Goal: Entertainment & Leisure: Consume media (video, audio)

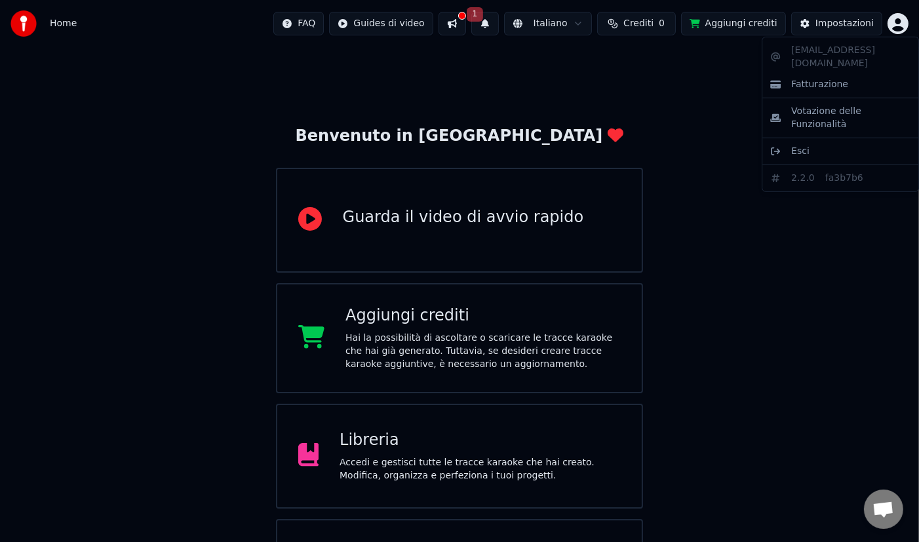
click at [899, 20] on html "Home FAQ Guides di video 1 Italiano Crediti 0 Aggiungi crediti Impostazioni Ben…" at bounding box center [459, 314] width 919 height 629
click at [632, 92] on html "Home FAQ Guides di video 1 Italiano Crediti 0 Aggiungi crediti Impostazioni Ben…" at bounding box center [459, 314] width 919 height 629
click at [448, 433] on div "Libreria" at bounding box center [480, 440] width 281 height 21
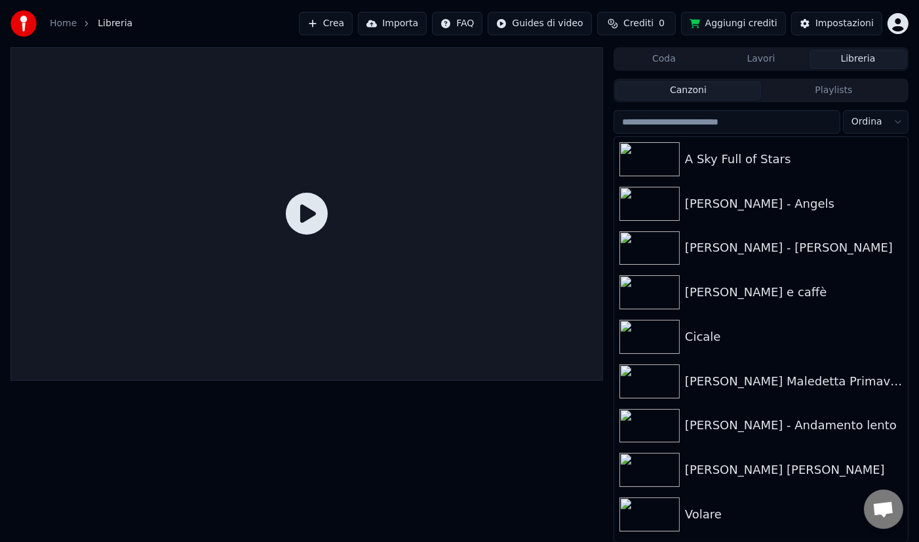
click at [860, 60] on button "Libreria" at bounding box center [858, 59] width 97 height 19
click at [898, 154] on icon "button" at bounding box center [896, 158] width 13 height 10
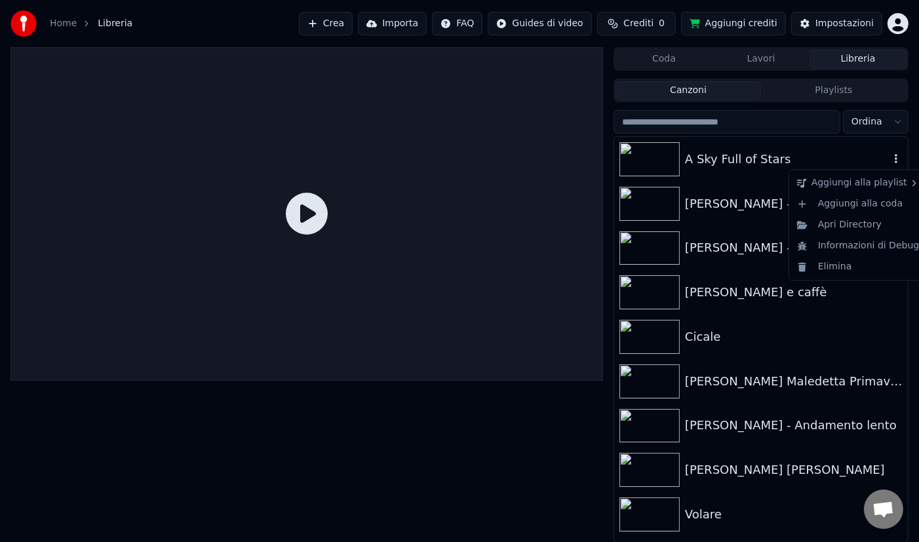
click at [802, 157] on div "A Sky Full of Stars" at bounding box center [787, 159] width 205 height 18
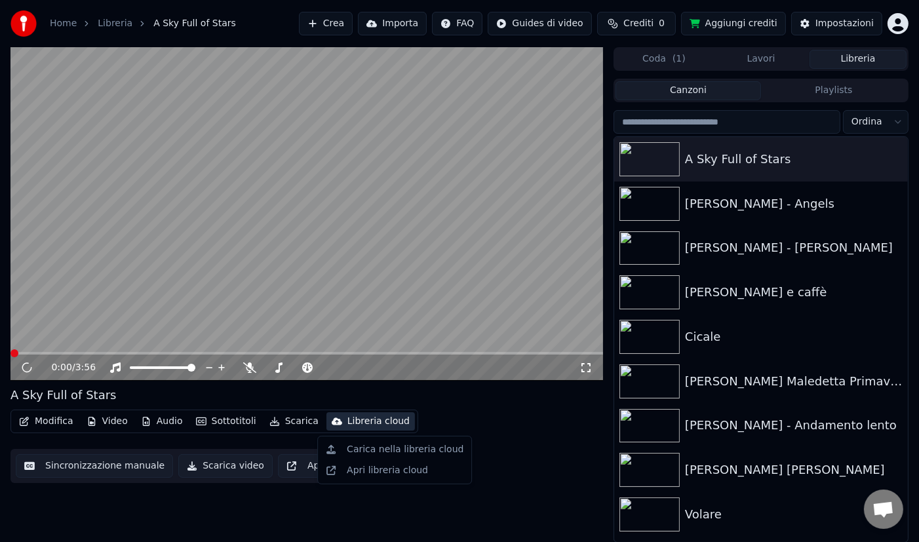
click at [362, 418] on div "Libreria cloud" at bounding box center [378, 421] width 62 height 13
click at [393, 444] on div "Carica nella libreria cloud" at bounding box center [405, 449] width 117 height 13
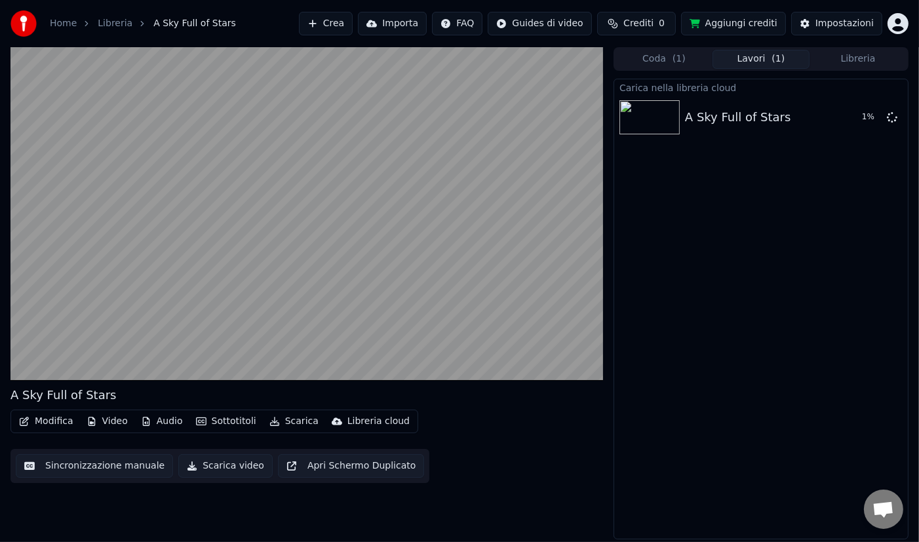
click at [373, 418] on div "Libreria cloud" at bounding box center [378, 421] width 62 height 13
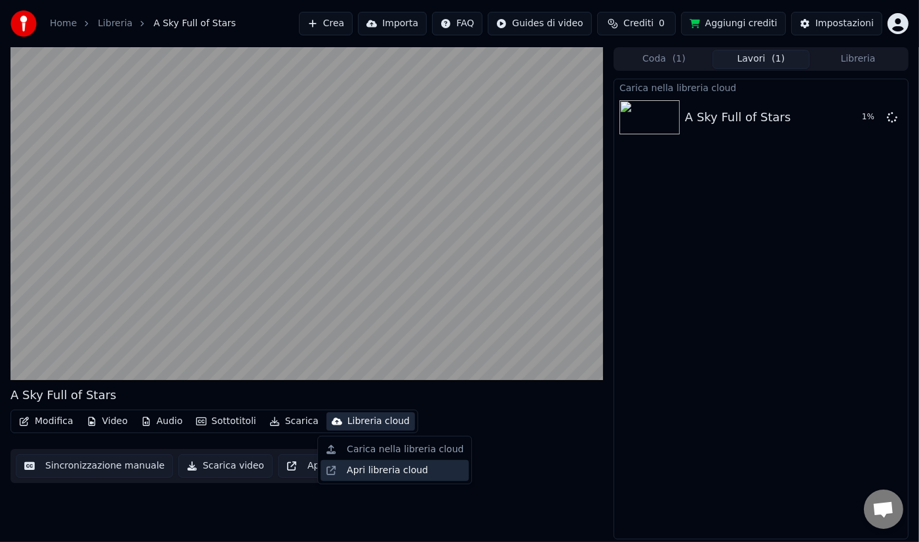
click at [391, 470] on div "Apri libreria cloud" at bounding box center [387, 470] width 81 height 13
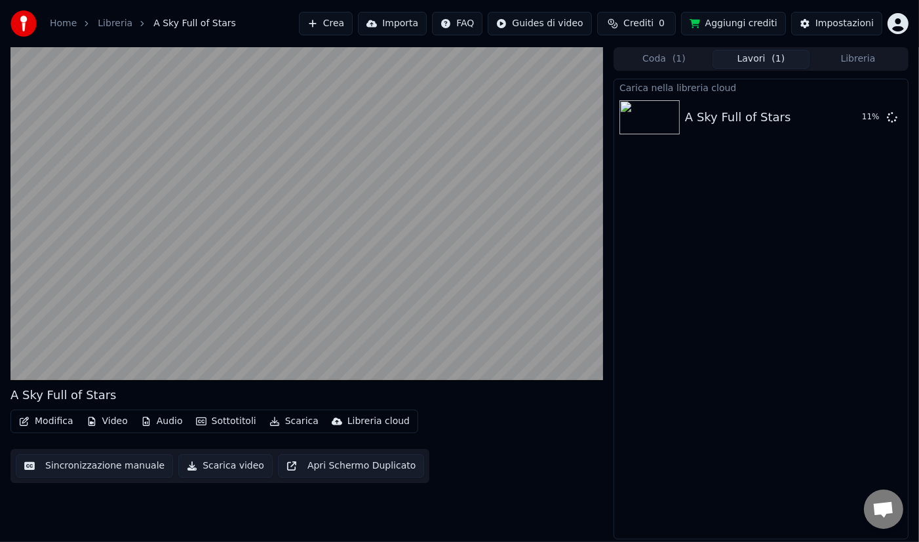
click at [670, 59] on button "Coda ( 1 )" at bounding box center [664, 59] width 97 height 19
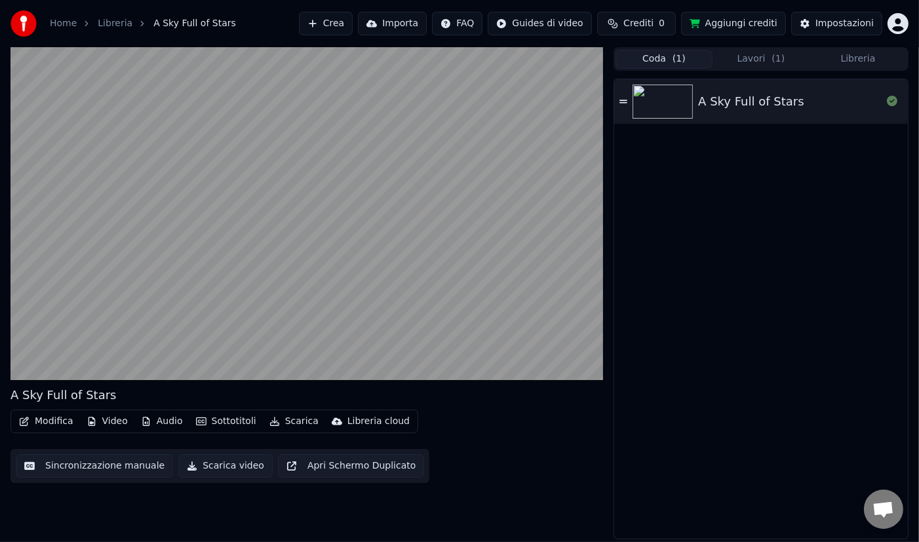
click at [859, 58] on button "Libreria" at bounding box center [858, 59] width 97 height 19
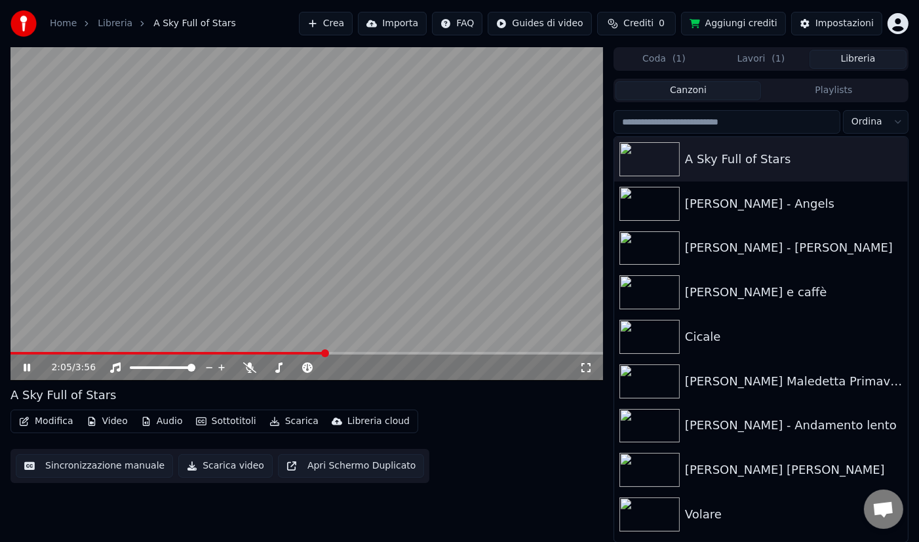
click at [121, 22] on link "Libreria" at bounding box center [115, 23] width 35 height 13
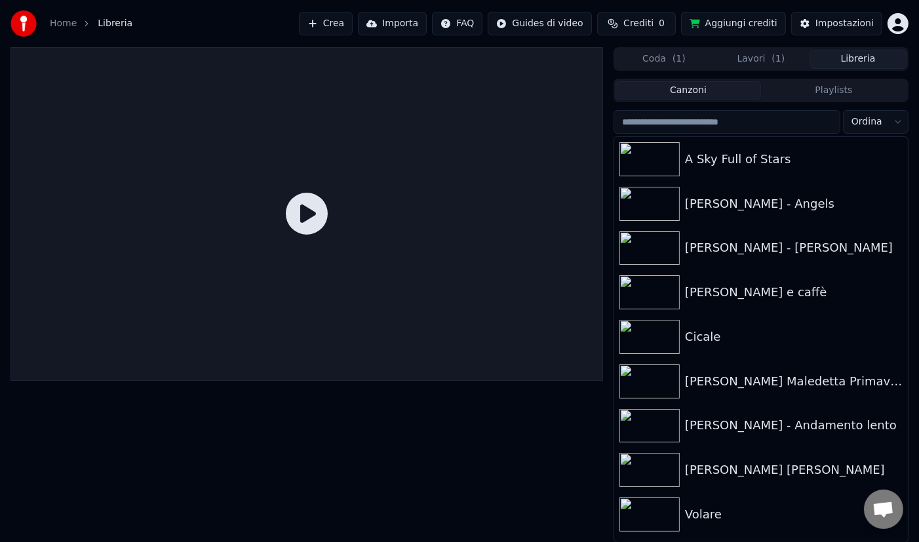
click at [730, 121] on input "search" at bounding box center [727, 122] width 227 height 24
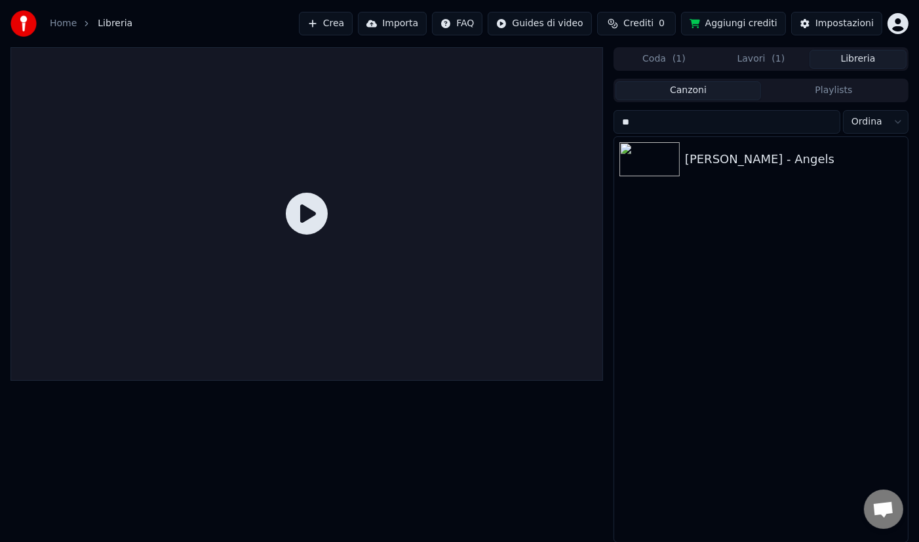
type input "*"
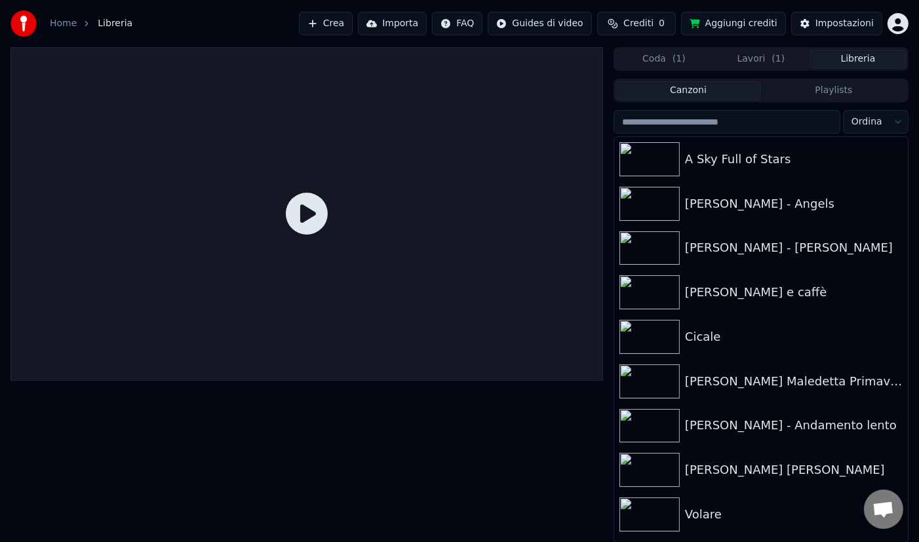
click at [675, 53] on span "( 1 )" at bounding box center [679, 58] width 13 height 13
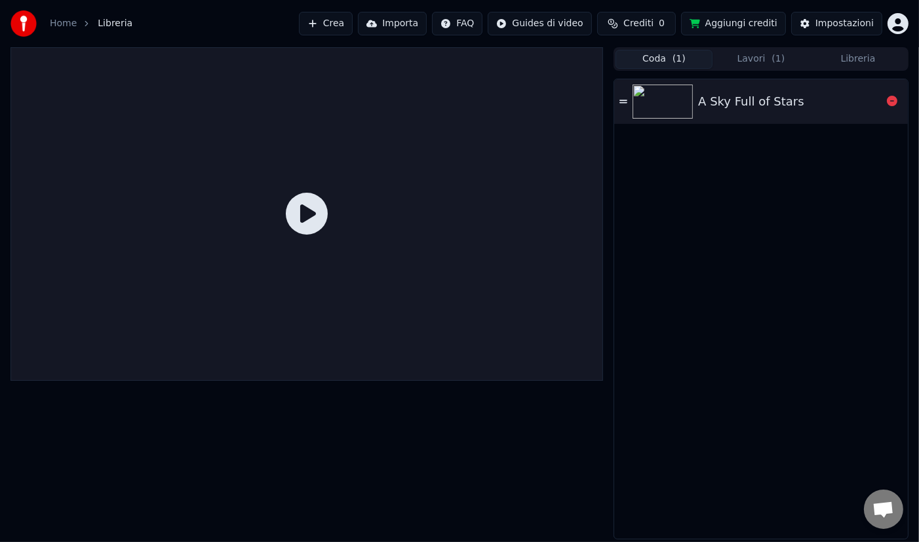
click at [626, 100] on icon at bounding box center [624, 101] width 8 height 3
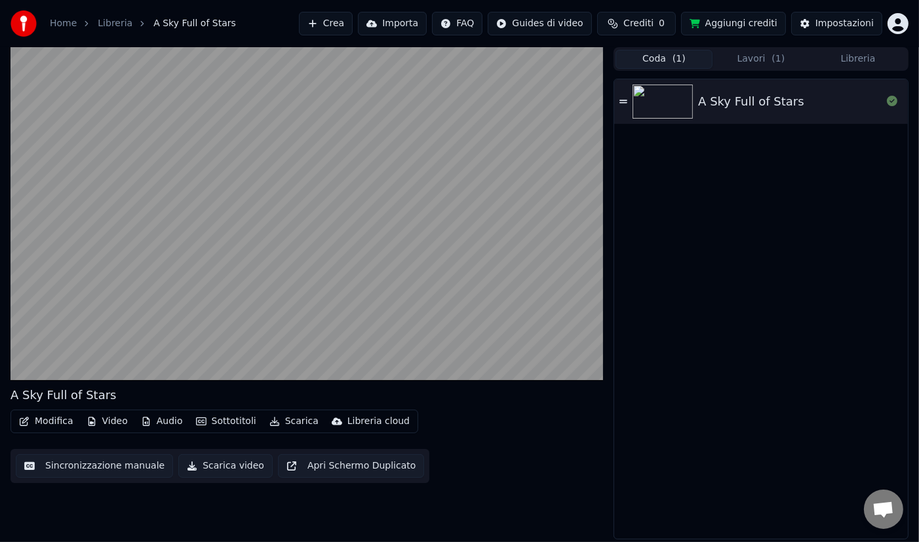
click at [362, 423] on div "Libreria cloud" at bounding box center [378, 421] width 62 height 13
click at [762, 54] on button "Lavori ( 1 )" at bounding box center [761, 59] width 97 height 19
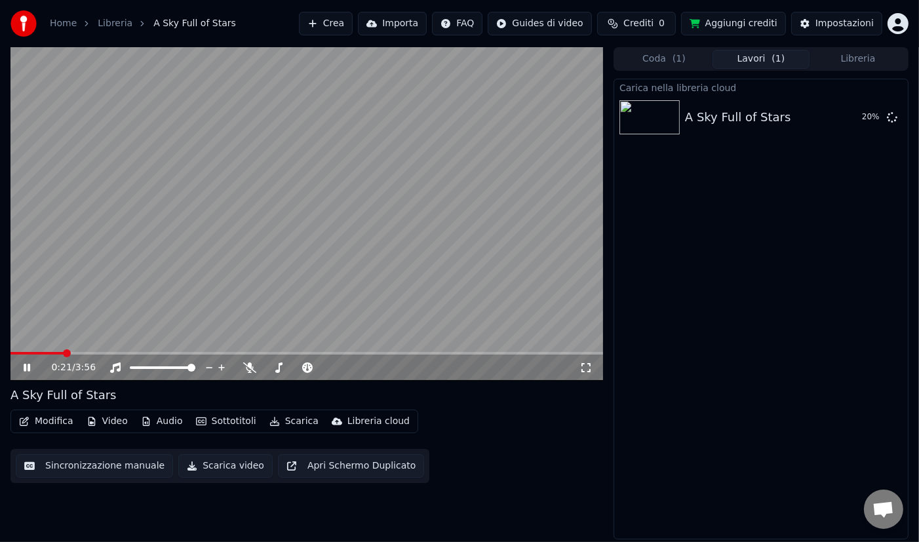
click at [30, 365] on icon at bounding box center [36, 368] width 30 height 10
click at [663, 60] on button "Coda ( 1 )" at bounding box center [664, 59] width 97 height 19
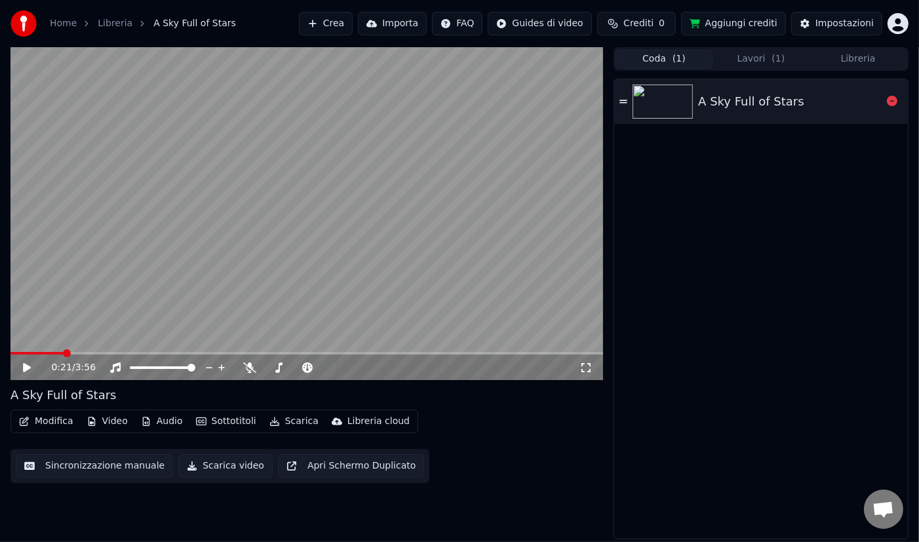
click at [715, 97] on div "A Sky Full of Stars" at bounding box center [751, 101] width 106 height 18
click at [31, 370] on icon at bounding box center [36, 368] width 30 height 10
click at [670, 59] on button "Coda ( 1 )" at bounding box center [664, 59] width 97 height 19
click at [763, 60] on button "Lavori ( 1 )" at bounding box center [761, 59] width 97 height 19
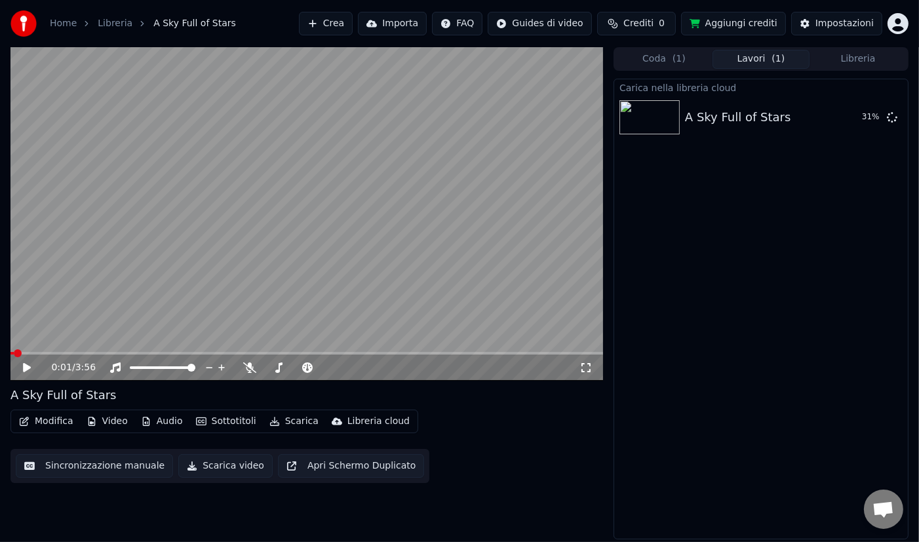
click at [842, 52] on button "Libreria" at bounding box center [858, 59] width 97 height 19
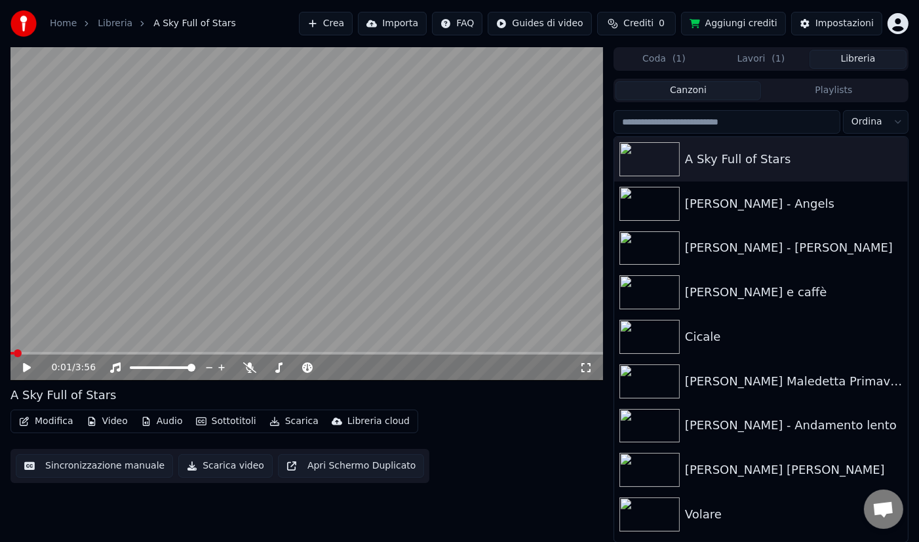
click at [821, 96] on button "Playlists" at bounding box center [834, 90] width 146 height 19
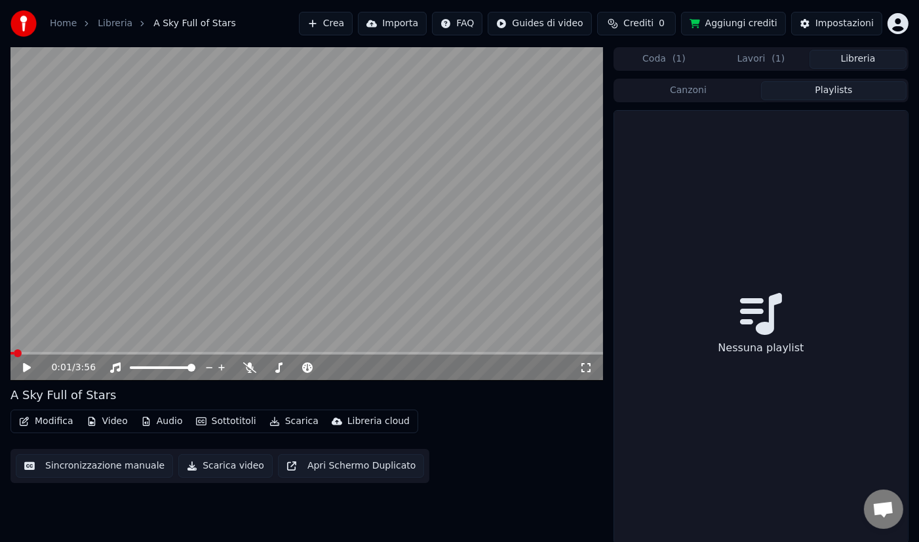
click at [684, 100] on div "Canzoni Playlists" at bounding box center [761, 91] width 295 height 24
click at [695, 91] on button "Canzoni" at bounding box center [689, 90] width 146 height 19
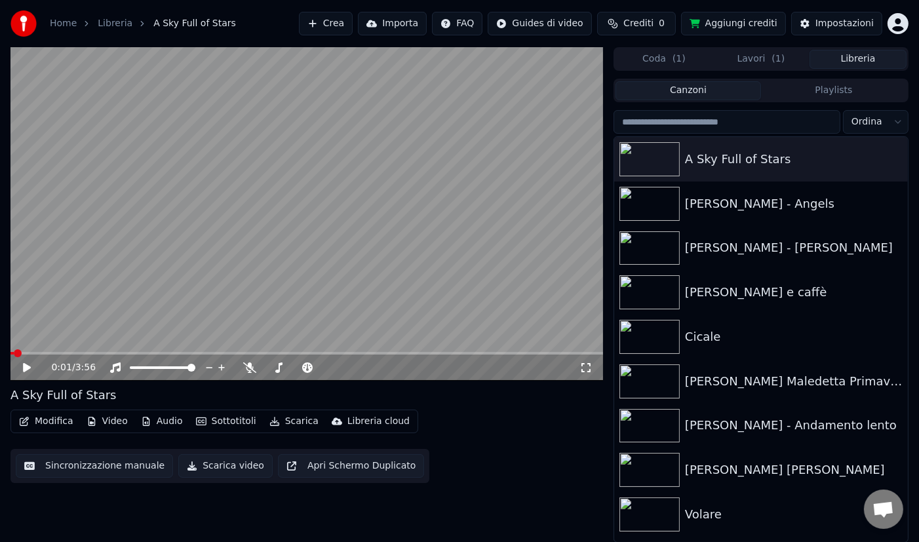
click at [129, 465] on button "Sincronizzazione manuale" at bounding box center [94, 466] width 157 height 24
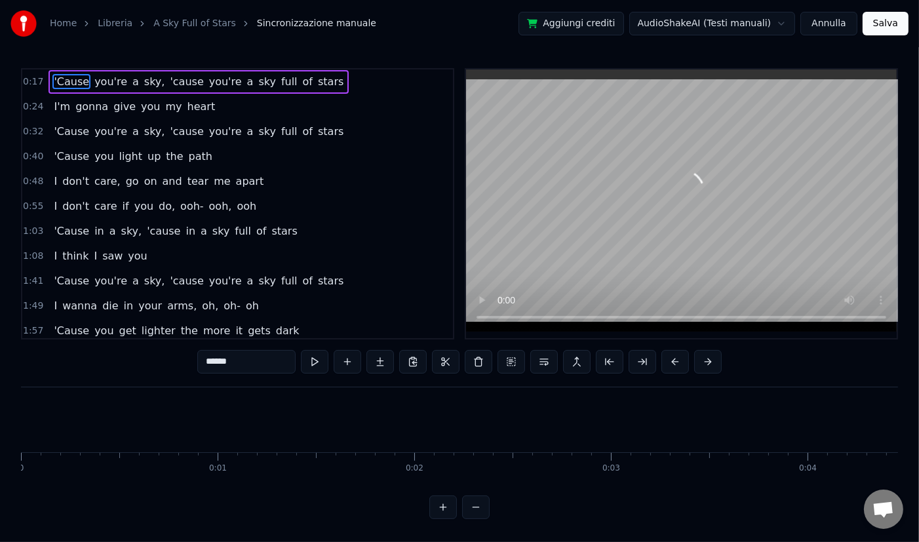
scroll to position [0, 3321]
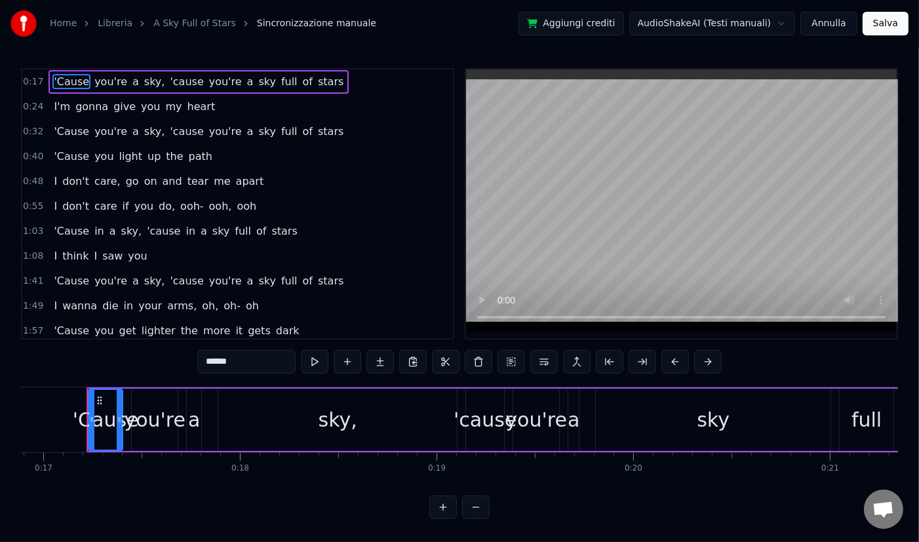
click at [827, 21] on button "Annulla" at bounding box center [828, 24] width 57 height 24
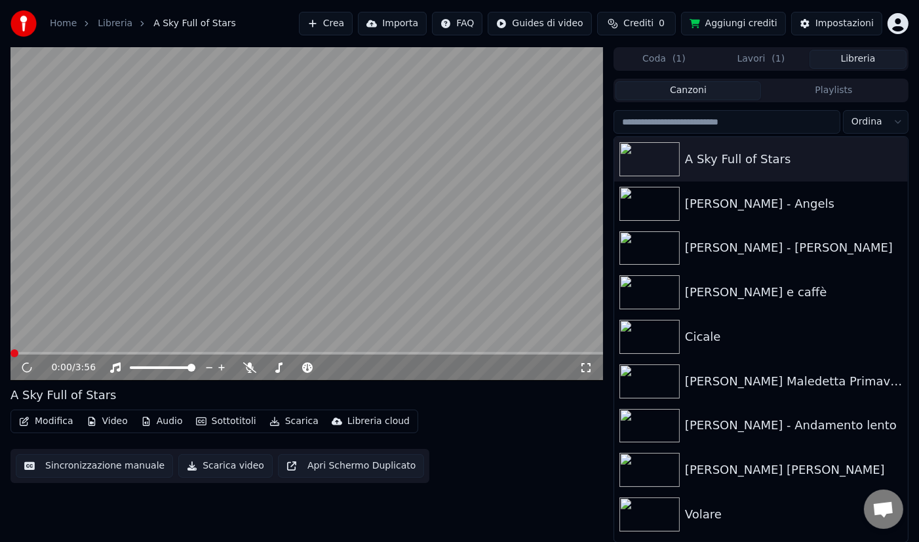
scroll to position [1, 0]
click at [377, 418] on div "Libreria cloud" at bounding box center [378, 420] width 62 height 13
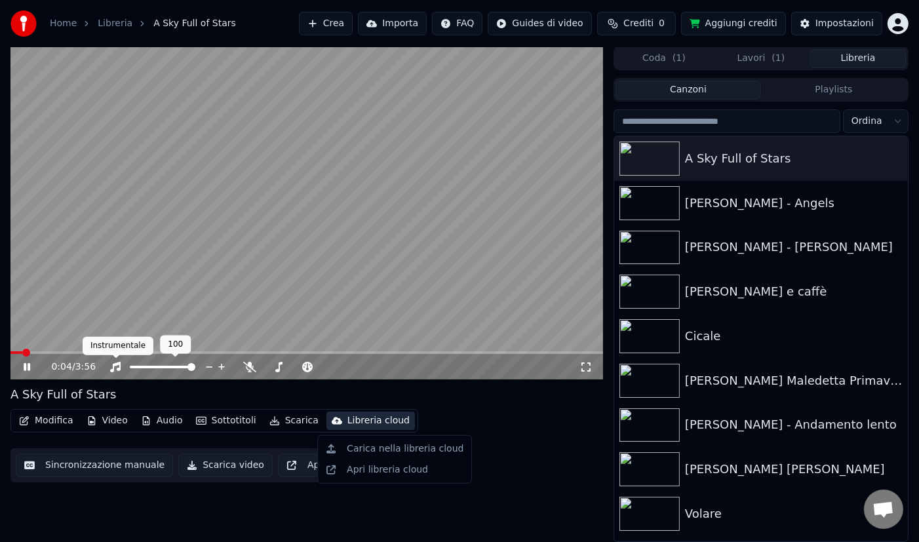
click at [31, 366] on icon at bounding box center [36, 367] width 30 height 10
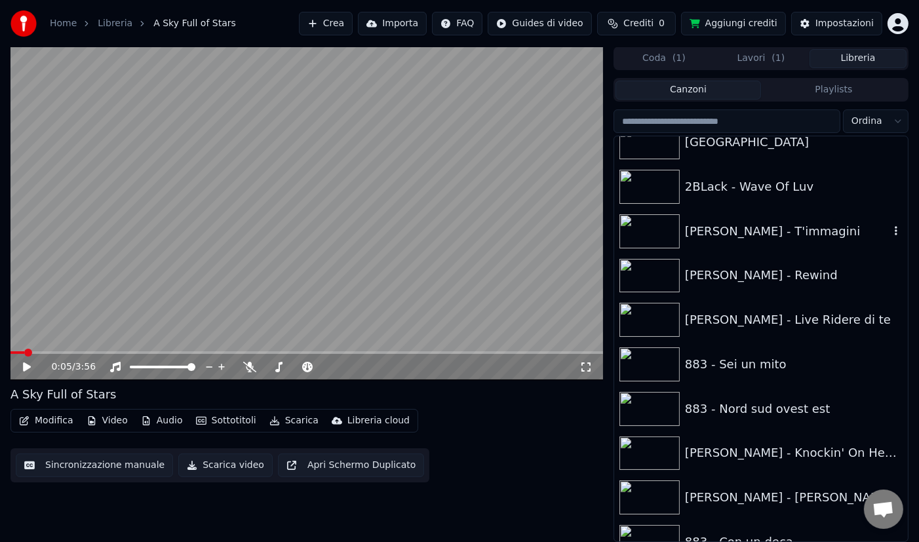
scroll to position [796, 0]
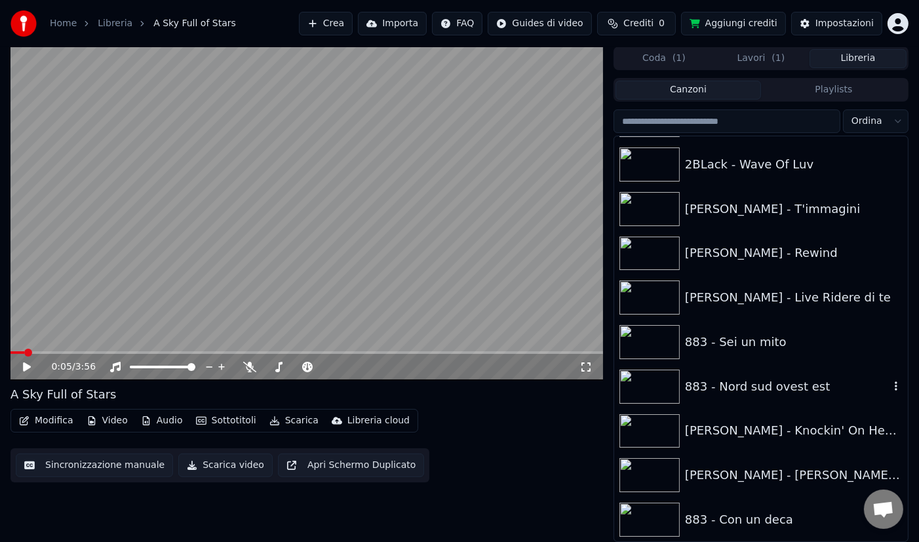
click at [657, 386] on img at bounding box center [650, 387] width 60 height 34
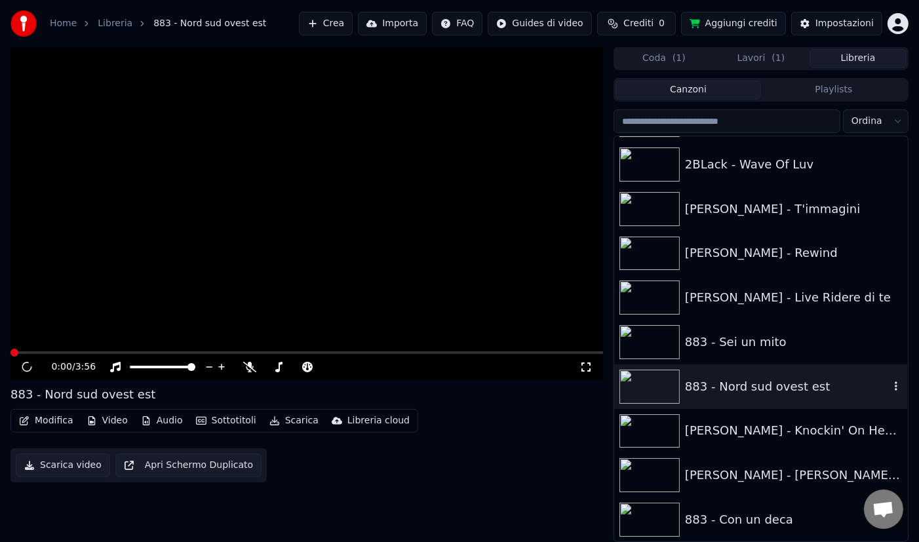
click at [657, 386] on img at bounding box center [650, 387] width 60 height 34
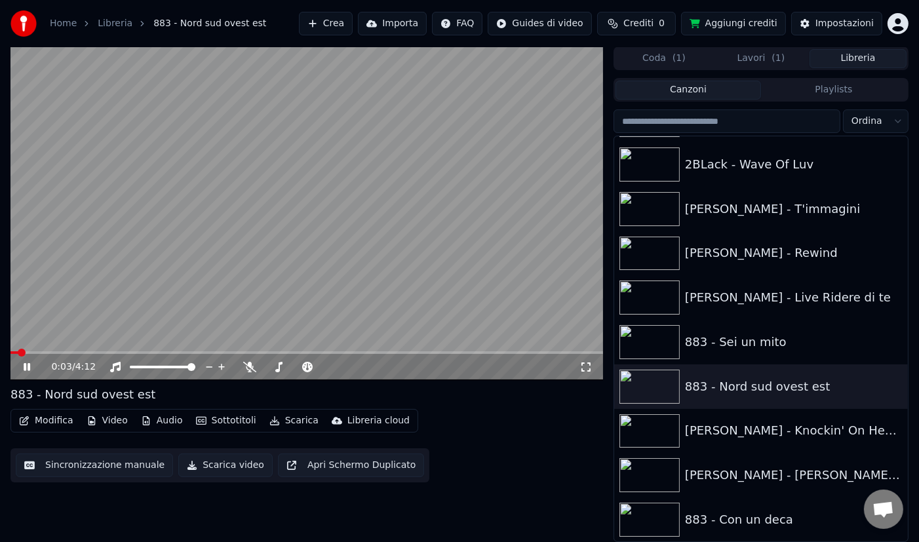
click at [24, 366] on icon at bounding box center [27, 367] width 7 height 8
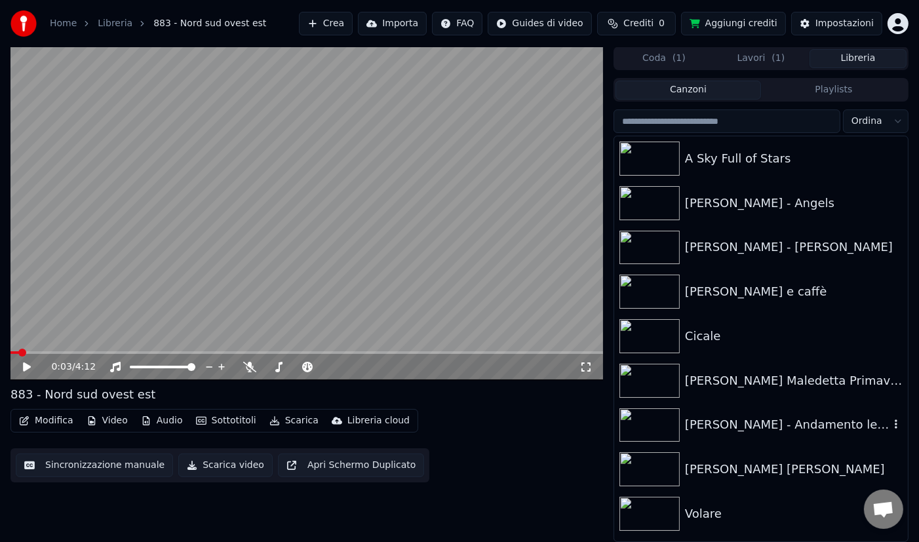
click at [654, 432] on img at bounding box center [650, 425] width 60 height 34
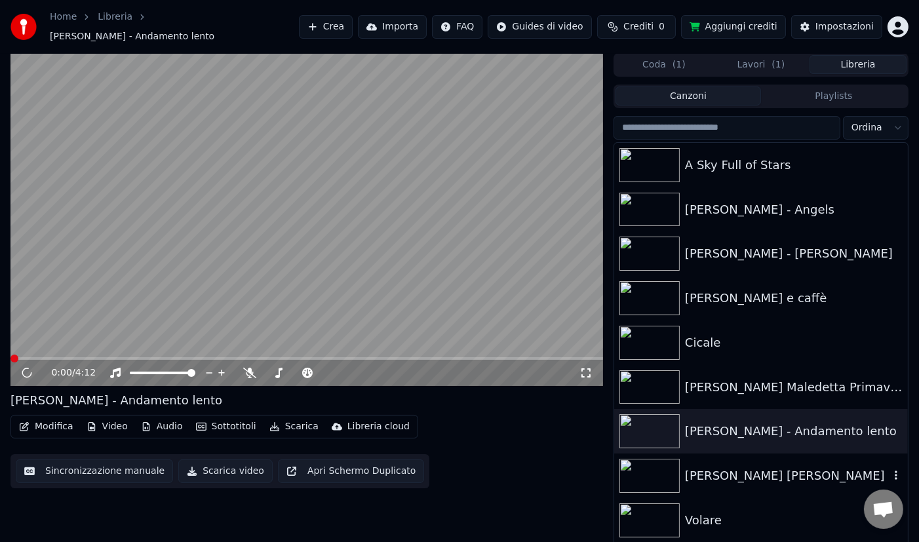
click at [659, 478] on img at bounding box center [650, 476] width 60 height 34
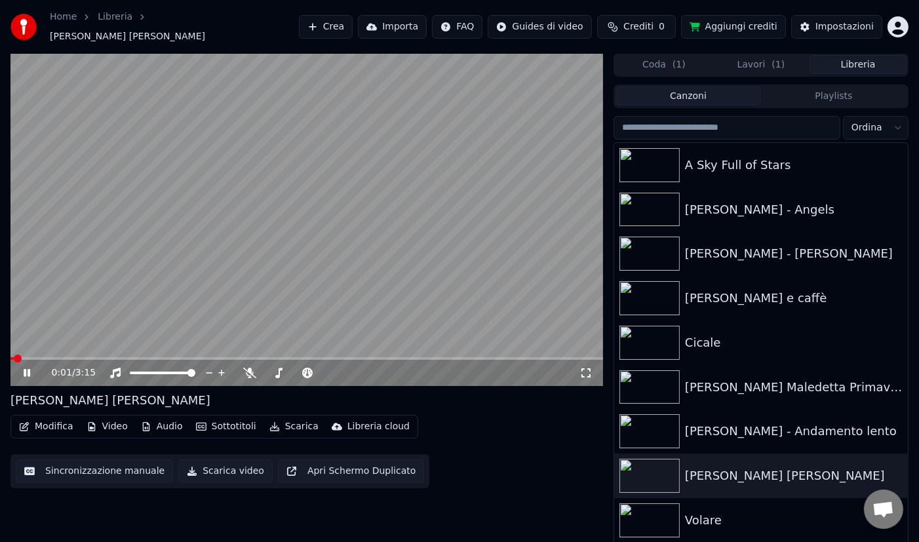
click at [30, 369] on icon at bounding box center [27, 373] width 7 height 8
click at [28, 368] on icon at bounding box center [36, 373] width 30 height 10
click at [49, 357] on span at bounding box center [306, 358] width 593 height 3
click at [710, 429] on div "[PERSON_NAME] - Andamento lento" at bounding box center [787, 431] width 205 height 18
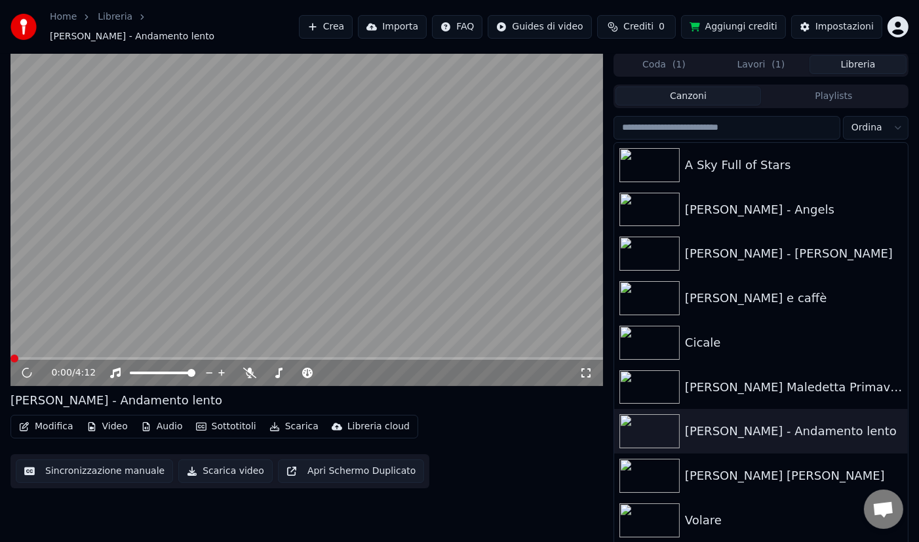
click at [82, 357] on span at bounding box center [306, 358] width 593 height 3
click at [104, 357] on span at bounding box center [306, 358] width 593 height 3
click at [33, 368] on icon at bounding box center [36, 373] width 30 height 10
click at [752, 246] on div "[PERSON_NAME] - [PERSON_NAME]" at bounding box center [787, 254] width 205 height 18
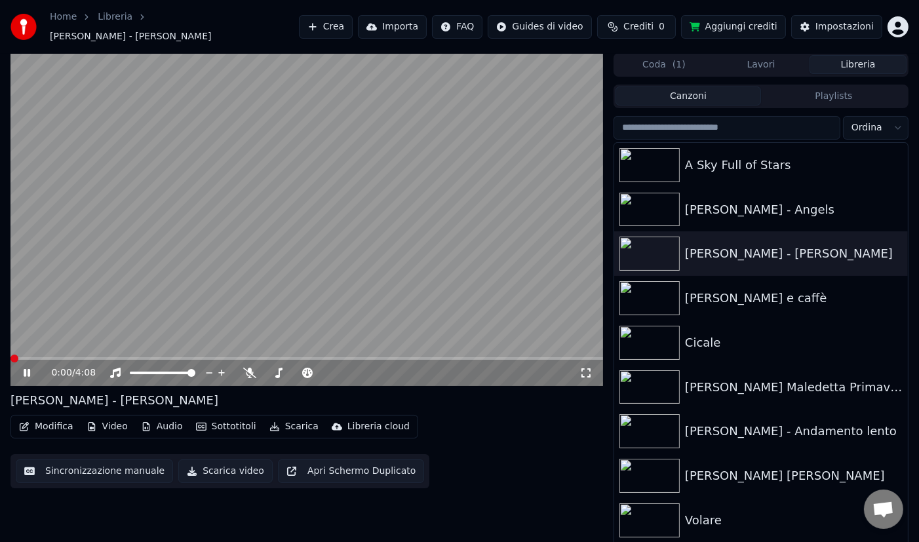
click at [90, 357] on span at bounding box center [306, 358] width 593 height 3
click at [119, 360] on div "0:34 / 4:08" at bounding box center [306, 373] width 593 height 26
click at [250, 368] on icon at bounding box center [249, 373] width 13 height 10
click at [328, 369] on span at bounding box center [326, 373] width 8 height 8
click at [28, 369] on icon at bounding box center [27, 373] width 7 height 8
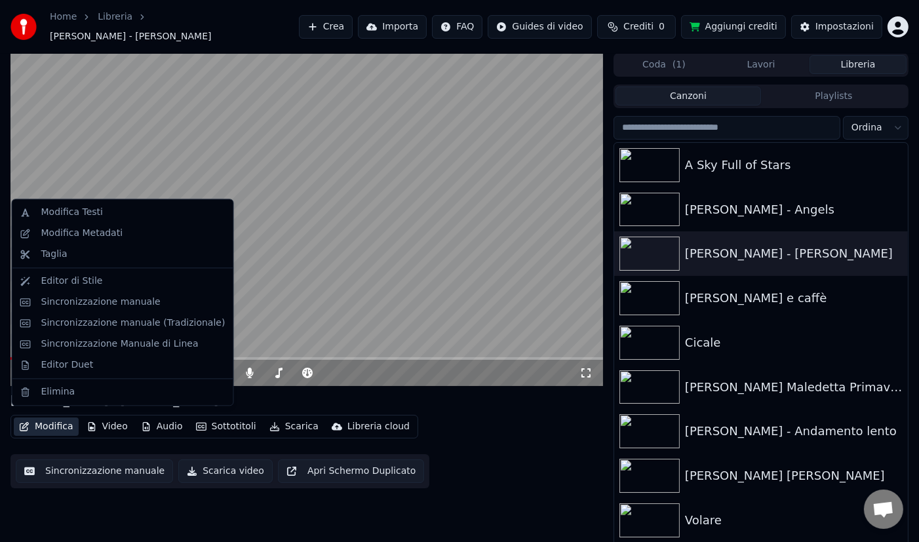
click at [63, 422] on button "Modifica" at bounding box center [46, 427] width 65 height 18
click at [81, 218] on div "Modifica Testi" at bounding box center [72, 212] width 62 height 13
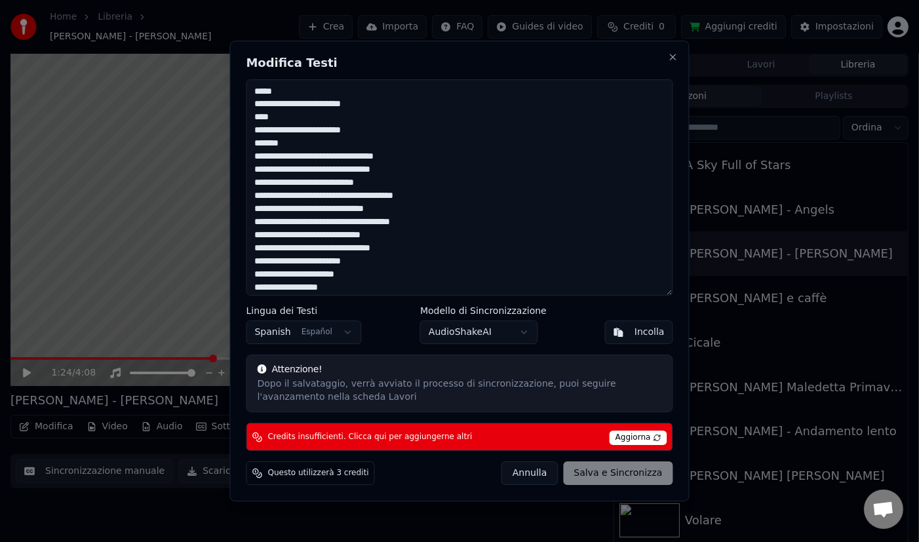
click at [344, 334] on button "Spanish Español" at bounding box center [303, 333] width 115 height 24
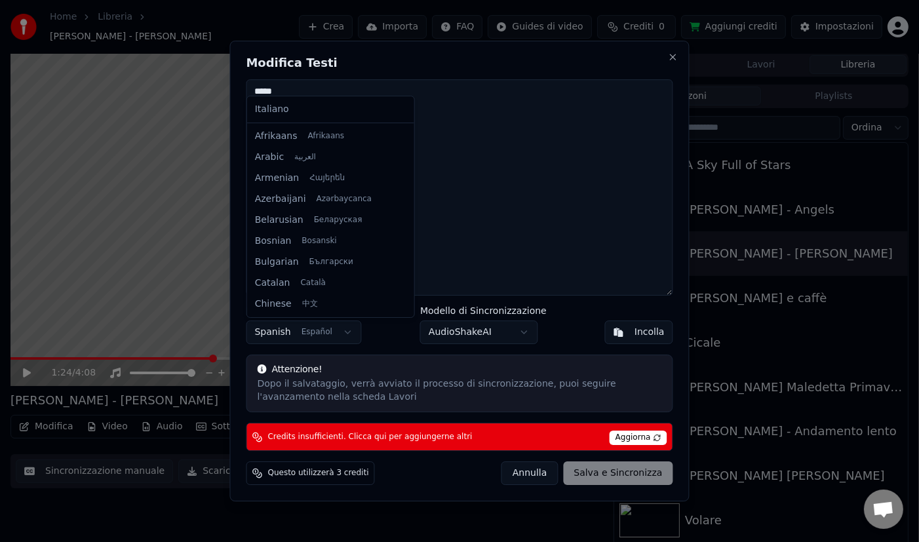
scroll to position [817, 0]
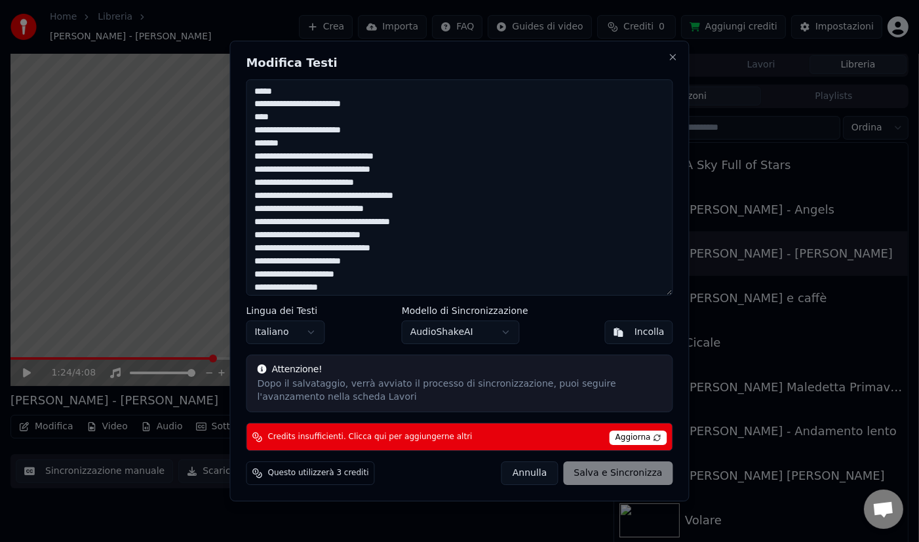
click at [635, 440] on span "Aggiorna" at bounding box center [639, 438] width 58 height 14
click at [673, 60] on button "Close" at bounding box center [673, 57] width 10 height 10
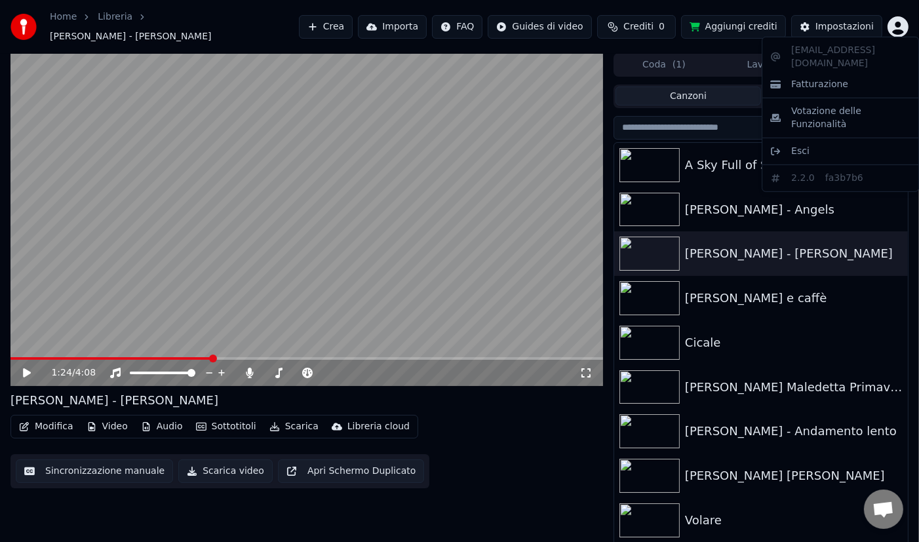
click at [907, 32] on html "Home Libreria Zucchero - Baila [PERSON_NAME] Importa FAQ Guides di video Credit…" at bounding box center [459, 270] width 919 height 542
click at [823, 141] on div "Esci" at bounding box center [840, 151] width 151 height 21
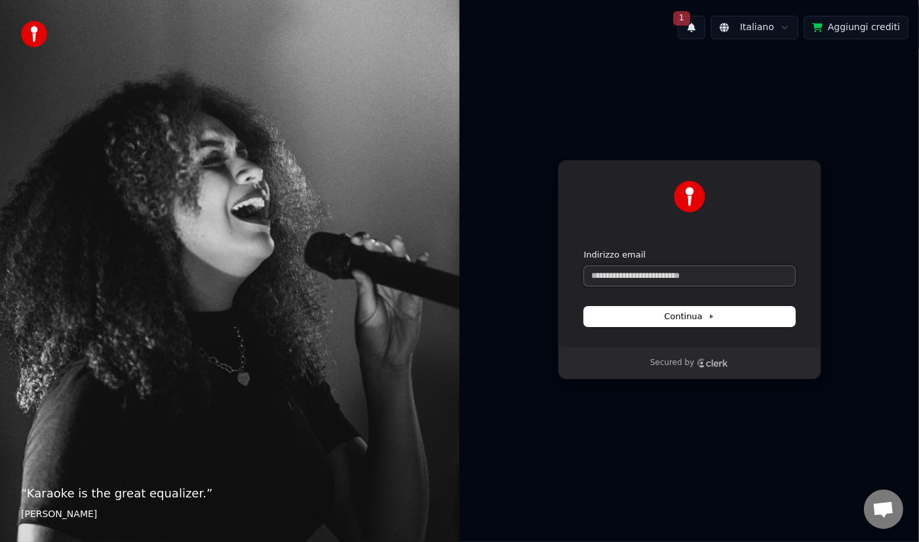
click at [737, 273] on input "Indirizzo email" at bounding box center [689, 276] width 211 height 20
click at [696, 319] on span "Continua" at bounding box center [689, 317] width 50 height 12
type input "**********"
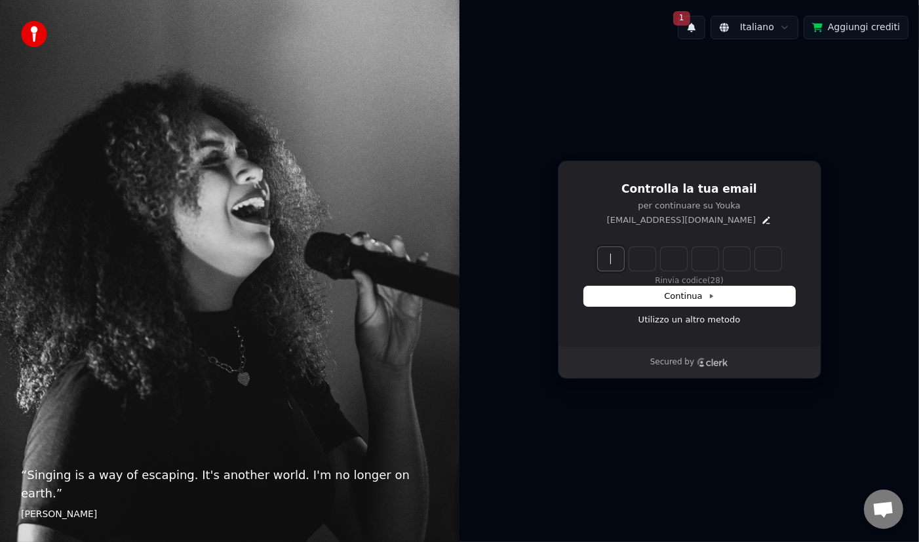
click at [614, 260] on input "Enter verification code" at bounding box center [703, 259] width 210 height 24
type input "******"
